Goal: Task Accomplishment & Management: Complete application form

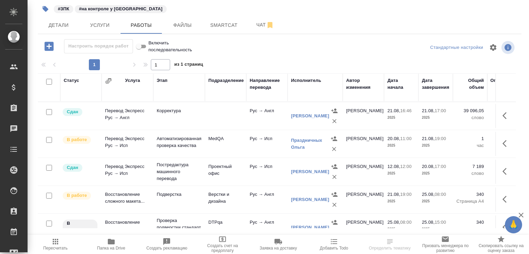
scroll to position [142, 0]
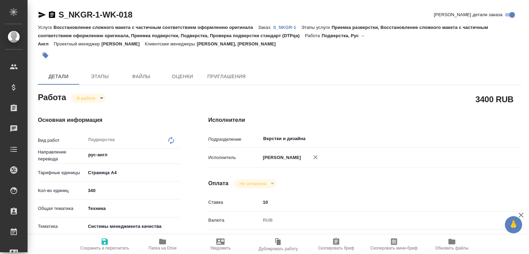
click at [147, 242] on span "Папка на Drive" at bounding box center [163, 244] width 50 height 13
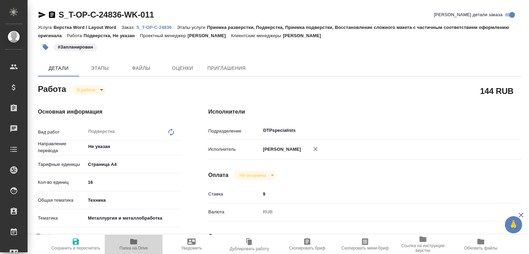
click at [131, 242] on icon "button" at bounding box center [133, 242] width 7 height 6
click at [176, 26] on p "S_T-OP-C-24836" at bounding box center [156, 27] width 40 height 5
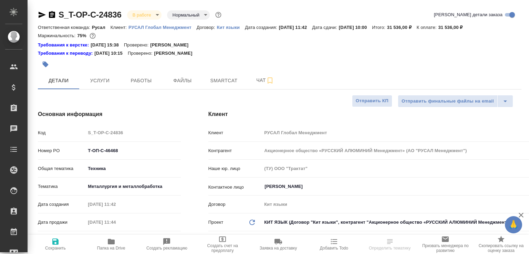
select select "RU"
type input "Журавлева Александра"
type input "Авдеенко Кирилл"
click at [256, 78] on span "Чат" at bounding box center [265, 80] width 33 height 9
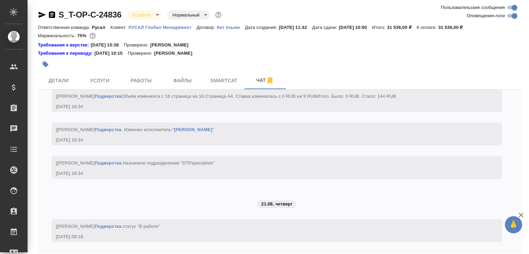
scroll to position [2097, 0]
click at [156, 81] on span "Работы" at bounding box center [141, 80] width 33 height 9
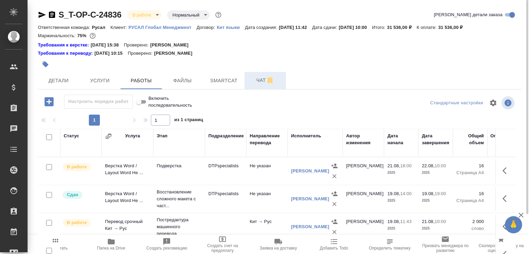
click at [264, 73] on button "Чат" at bounding box center [264, 80] width 41 height 17
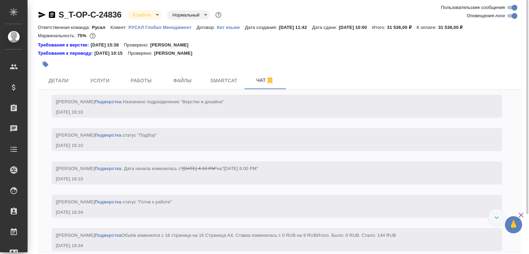
scroll to position [2029, 0]
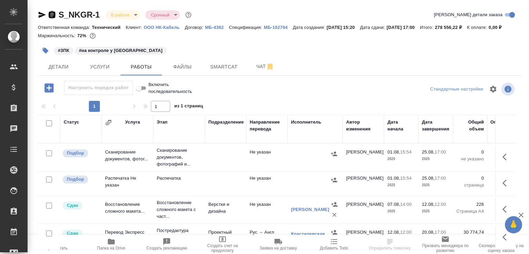
click at [50, 15] on icon "button" at bounding box center [52, 15] width 8 height 8
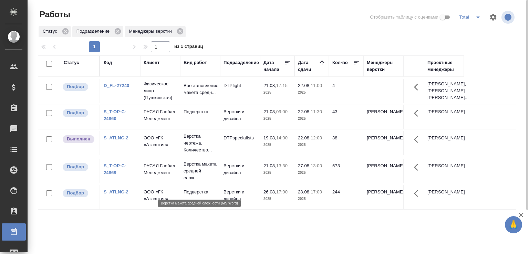
click at [197, 181] on p "Верстка макета средней слож..." at bounding box center [199, 171] width 33 height 21
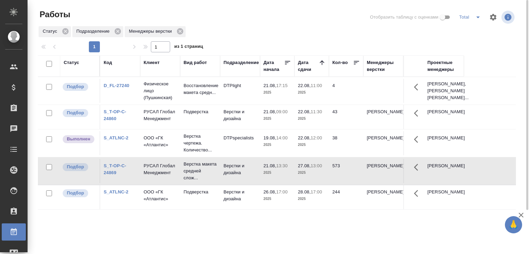
click at [291, 115] on span "21.08, 09:00" at bounding box center [277, 111] width 28 height 7
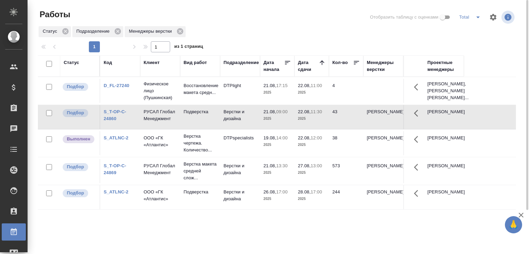
click at [105, 121] on link "S_T-OP-C-24860" at bounding box center [115, 115] width 23 height 12
click at [190, 103] on td "Подверстка" at bounding box center [200, 91] width 40 height 24
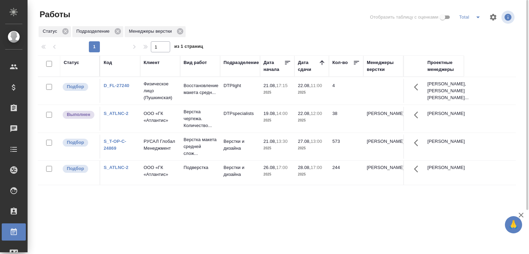
click at [241, 27] on div "Статус Подразделение Менеджеры верстки" at bounding box center [277, 31] width 478 height 12
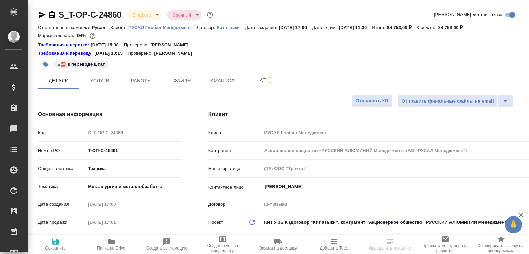
select select "RU"
click at [142, 81] on span "Работы" at bounding box center [141, 80] width 33 height 9
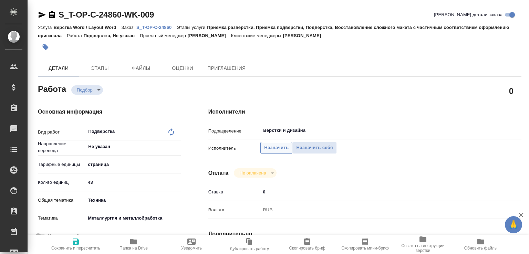
click at [277, 148] on span "Назначить" at bounding box center [276, 148] width 24 height 8
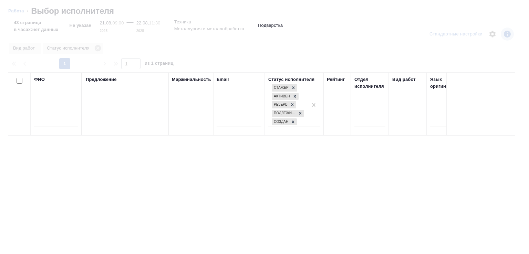
click at [56, 123] on input "text" at bounding box center [56, 122] width 44 height 9
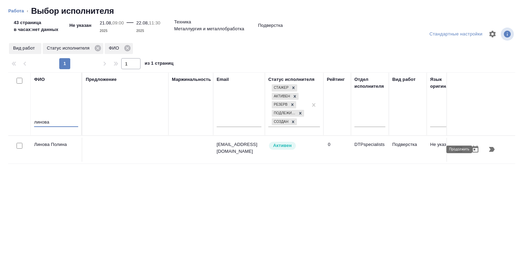
type input "линова"
click at [487, 147] on icon "button" at bounding box center [491, 149] width 8 height 8
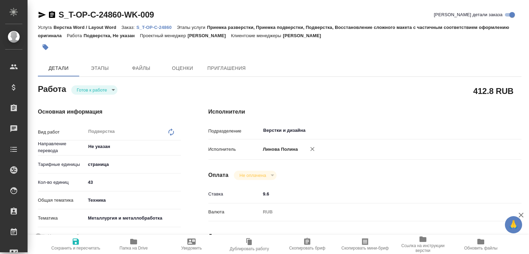
type textarea "x"
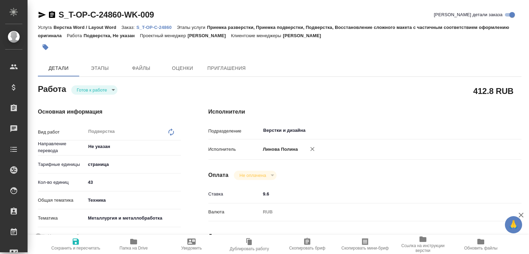
type textarea "x"
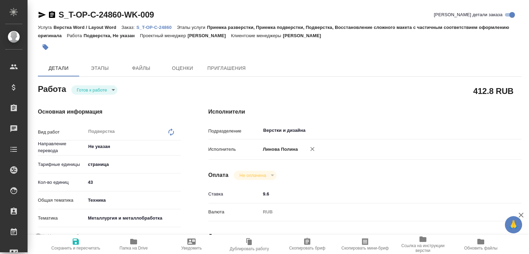
click at [106, 94] on body "🙏 .cls-1 fill:#fff; AWATERA [PERSON_NAME]malofeeva Клиенты Спецификации Заказы …" at bounding box center [264, 127] width 529 height 254
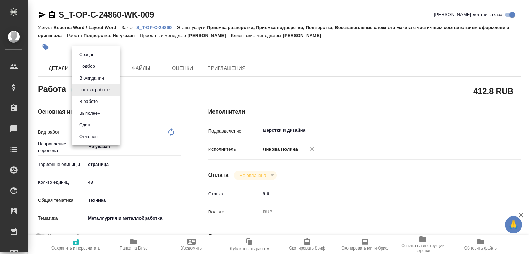
type textarea "x"
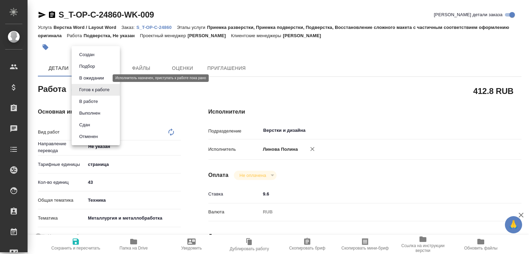
type textarea "x"
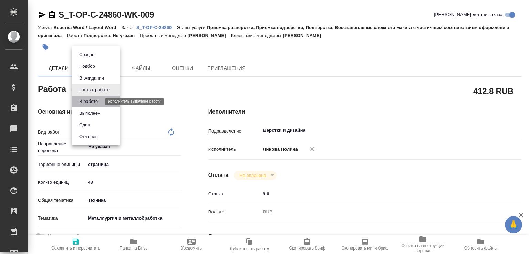
click at [89, 100] on button "В работе" at bounding box center [88, 102] width 23 height 8
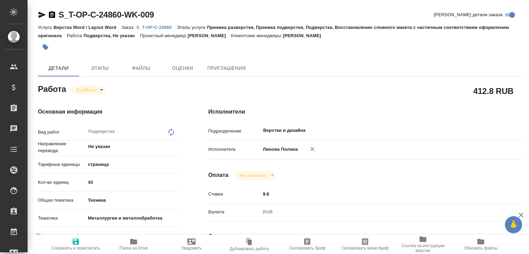
type textarea "x"
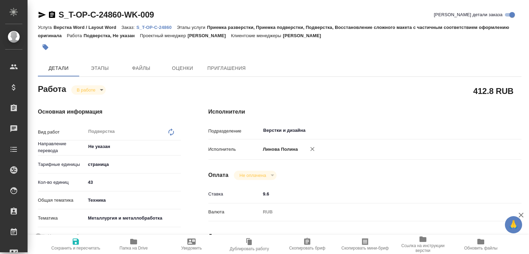
type textarea "x"
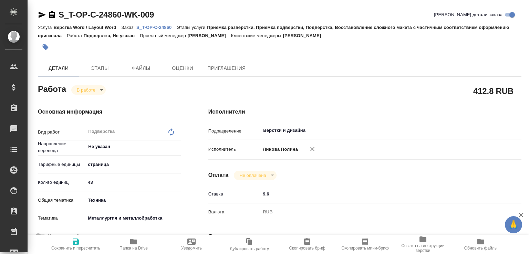
click at [91, 95] on div "Основная информация Вид работ Подверстка x ​ Направление перевода Не указан ​ Т…" at bounding box center [109, 241] width 170 height 294
click at [91, 88] on body "🙏 .cls-1 fill:#fff; AWATERA [PERSON_NAME]malofeeva Клиенты Спецификации Заказы …" at bounding box center [264, 127] width 529 height 254
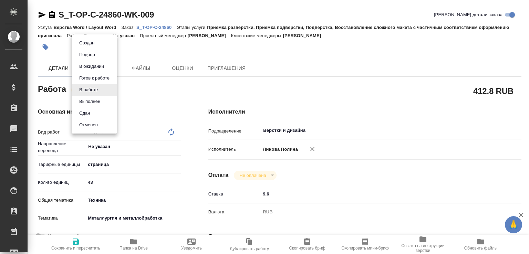
click at [92, 47] on button "В ожидании" at bounding box center [86, 43] width 19 height 8
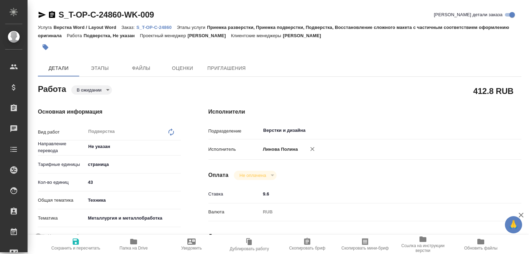
type textarea "x"
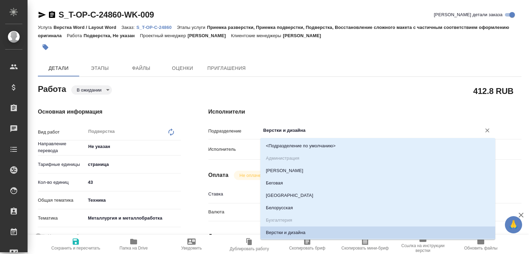
click at [282, 128] on input "Верстки и дизайна" at bounding box center [366, 130] width 208 height 8
type textarea "x"
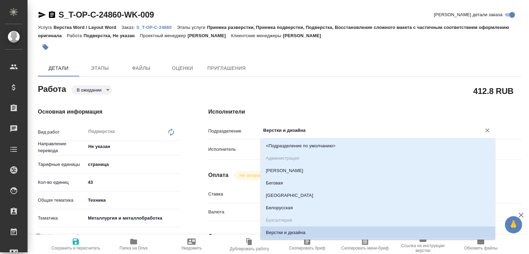
type textarea "x"
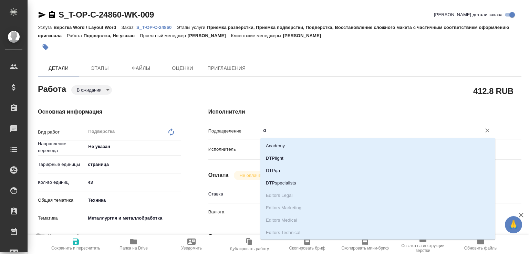
type input "dt"
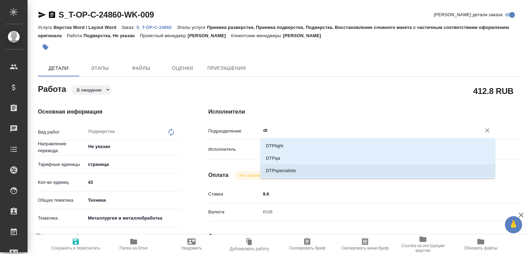
click at [279, 171] on li "DTPspecialists" at bounding box center [377, 171] width 235 height 12
type textarea "x"
type input "DTPspecialists"
type textarea "x"
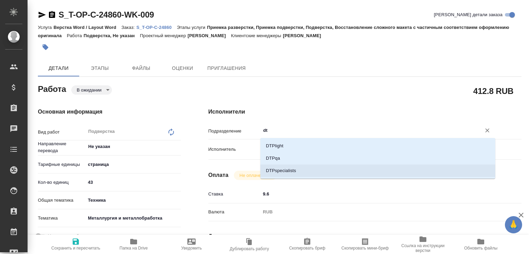
type textarea "x"
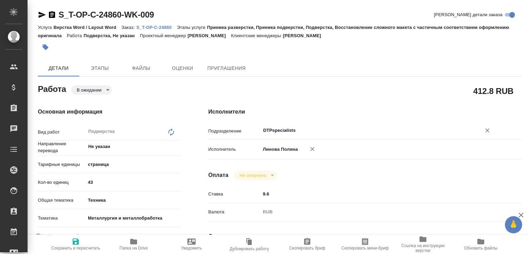
type input "DTPspecialists"
drag, startPoint x: 74, startPoint y: 247, endPoint x: 77, endPoint y: 231, distance: 16.5
click at [74, 247] on span "Сохранить и пересчитать" at bounding box center [75, 248] width 49 height 5
type textarea "x"
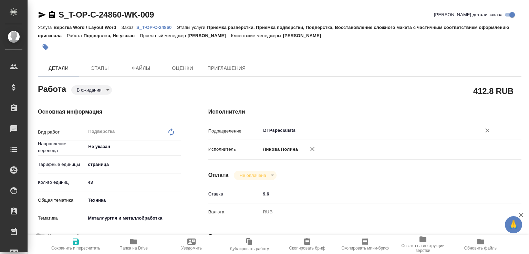
type textarea "x"
type input "pending"
type textarea "Подверстка"
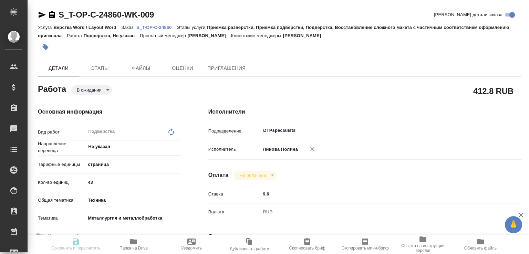
type textarea "x"
type input "Не указан"
type input "5a8b1489cc6b4906c91bfdb2"
type input "43"
type input "tech"
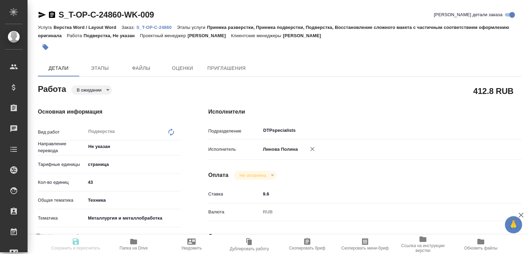
type input "60014e23f7d9dc5f480a3cf8"
type input "[DATE] 09:00"
type input "[DATE] 21:25"
type input "[DATE] 11:30"
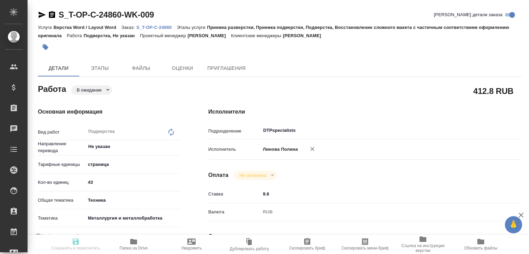
type input "DTPspecialists"
type input "notPayed"
type input "9.6"
type input "RUB"
type input "[PERSON_NAME]"
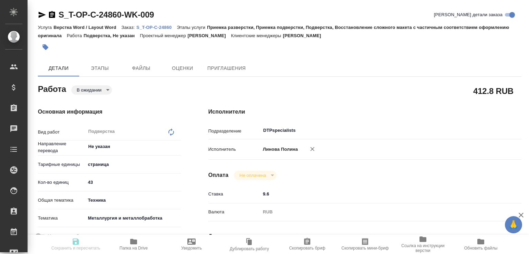
type textarea "x"
type textarea "/Clients/Т-ОП-С_Русал Глобал Менеджмент/Orders/S_T-OP-C-24860/DTP/S_T-OP-C-2486…"
type textarea "x"
type input "S_T-OP-C-24860"
type input "Т-ОП-С-46491"
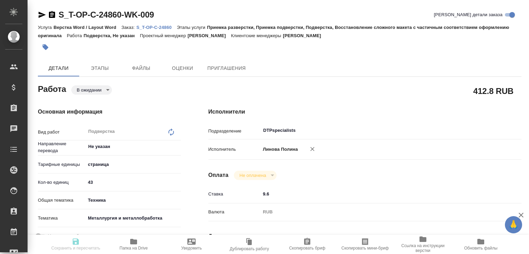
type input "Верстка Word / Layout Word"
type input "Приемка разверстки, Приемка подверстки, Подверстка, Восстановление сложного мак…"
type input "[PERSON_NAME]"
type input "/Clients/Т-ОП-С_Русал Глобал Менеджмент/Orders/S_T-OP-C-24860"
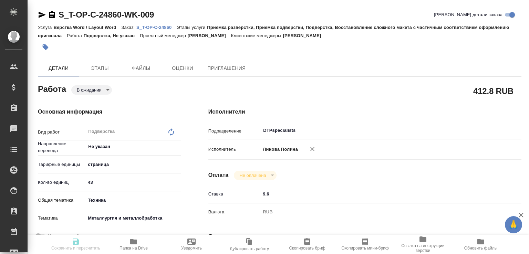
type textarea "x"
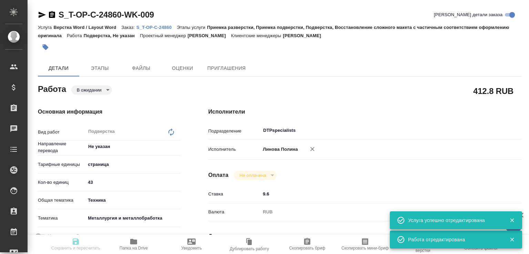
type textarea "x"
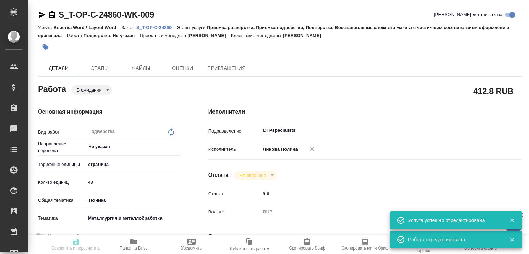
type textarea "x"
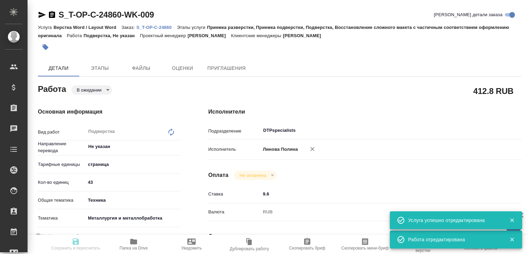
type textarea "x"
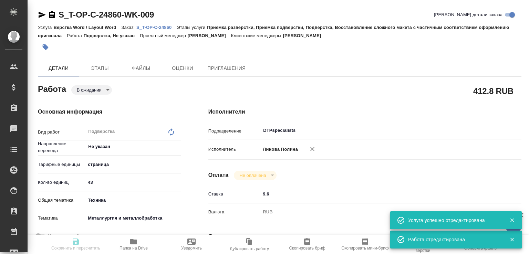
type input "pending"
type textarea "Подверстка"
type textarea "x"
type input "Не указан"
type input "5a8b1489cc6b4906c91bfdb2"
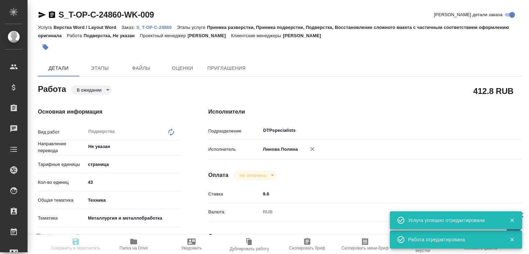
type input "43"
type input "tech"
type input "60014e23f7d9dc5f480a3cf8"
type input "[DATE] 09:00"
type input "[DATE] 21:25"
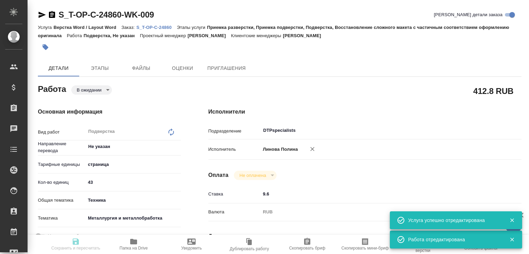
type input "[DATE] 11:30"
type input "DTPspecialists"
type input "notPayed"
type input "9.6"
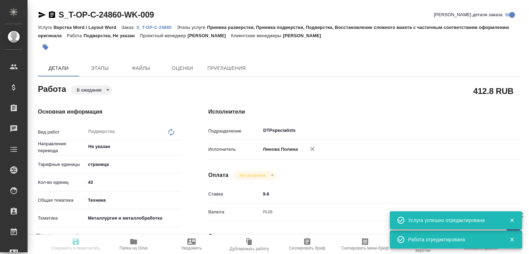
type input "RUB"
type input "[PERSON_NAME]"
type textarea "x"
type textarea "/Clients/Т-ОП-С_Русал Глобал Менеджмент/Orders/S_T-OP-C-24860/DTP/S_T-OP-C-2486…"
type textarea "x"
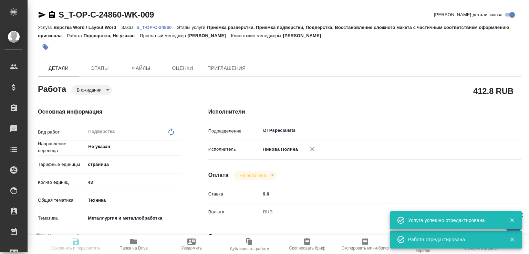
type input "S_T-OP-C-24860"
type input "Т-ОП-С-46491"
type input "Верстка Word / Layout Word"
type input "Приемка разверстки, Приемка подверстки, Подверстка, Восстановление сложного мак…"
type input "[PERSON_NAME]"
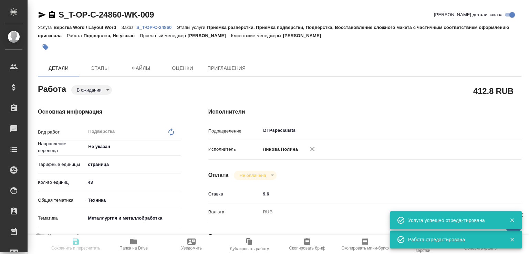
type input "[PERSON_NAME]"
type input "/Clients/Т-ОП-С_Русал Глобал Менеджмент/Orders/S_T-OP-C-24860"
type textarea "x"
